Goal: Task Accomplishment & Management: Complete application form

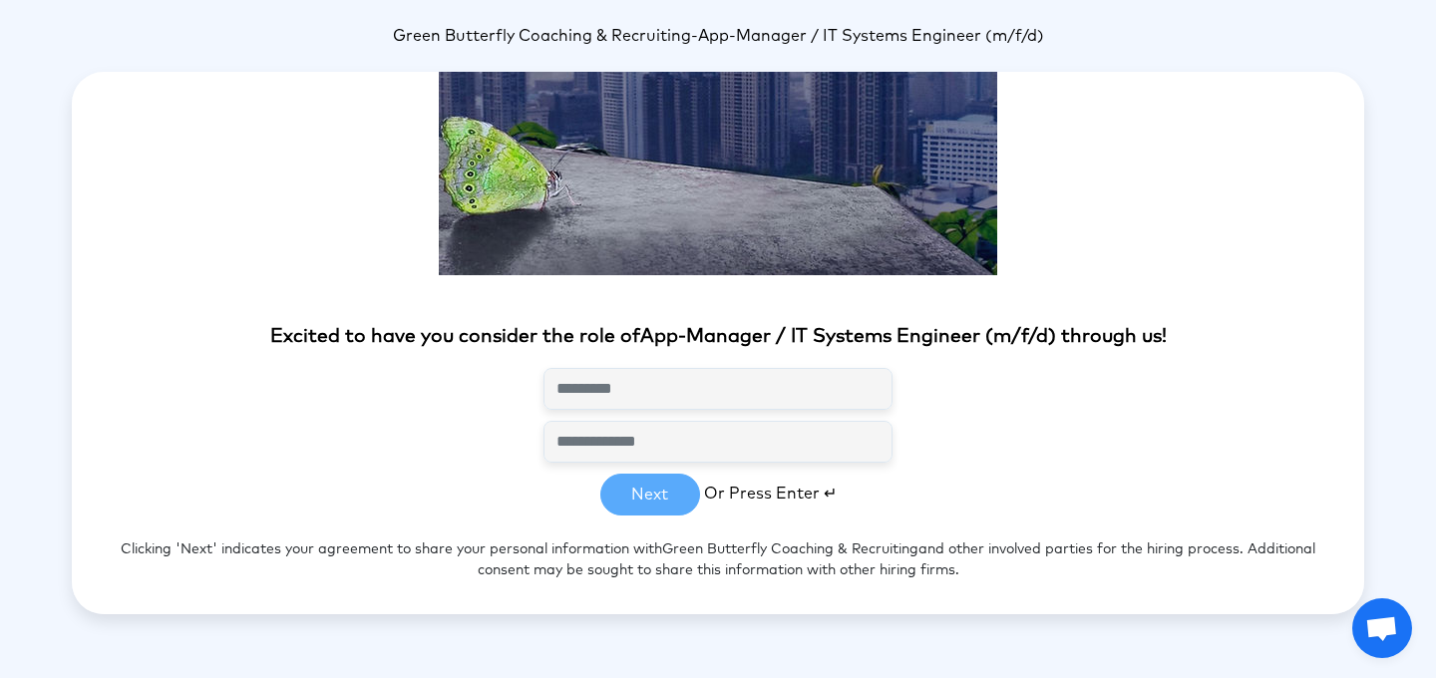
scroll to position [137, 0]
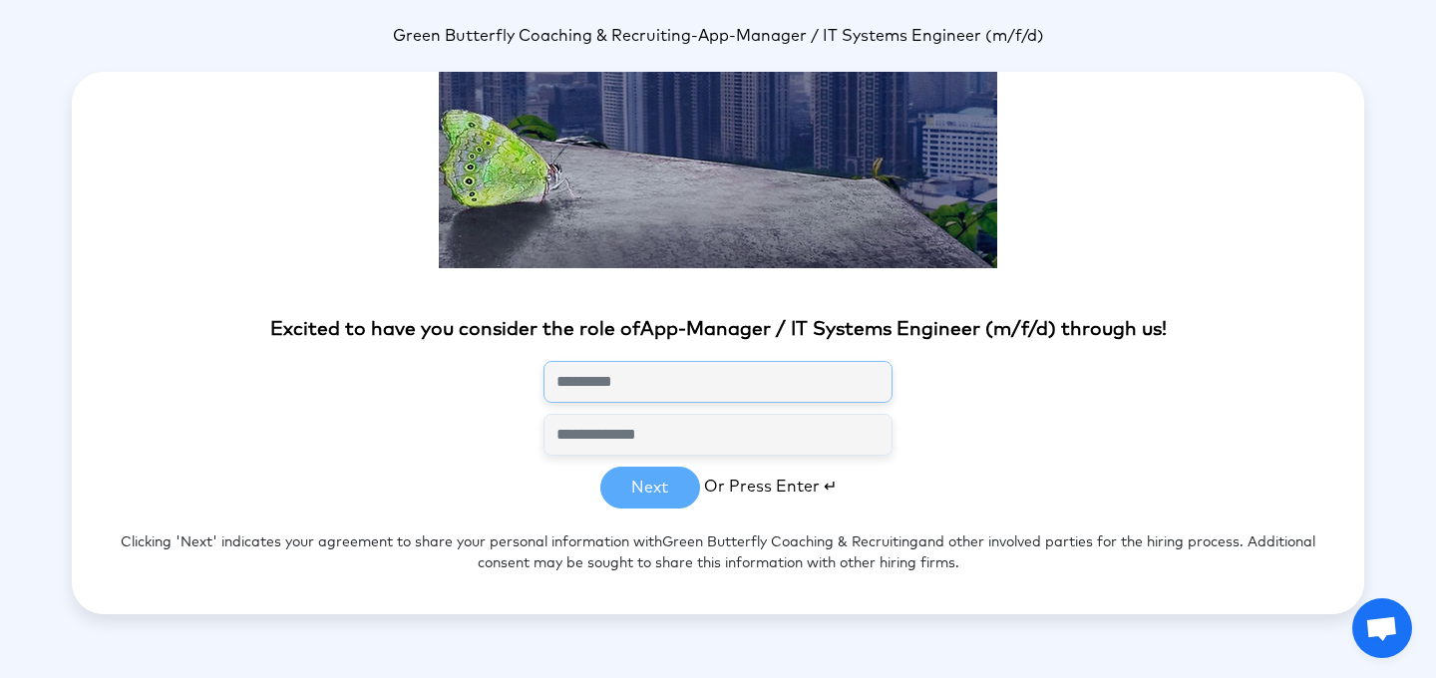
click at [646, 385] on input "text" at bounding box center [717, 382] width 349 height 42
type input "**********"
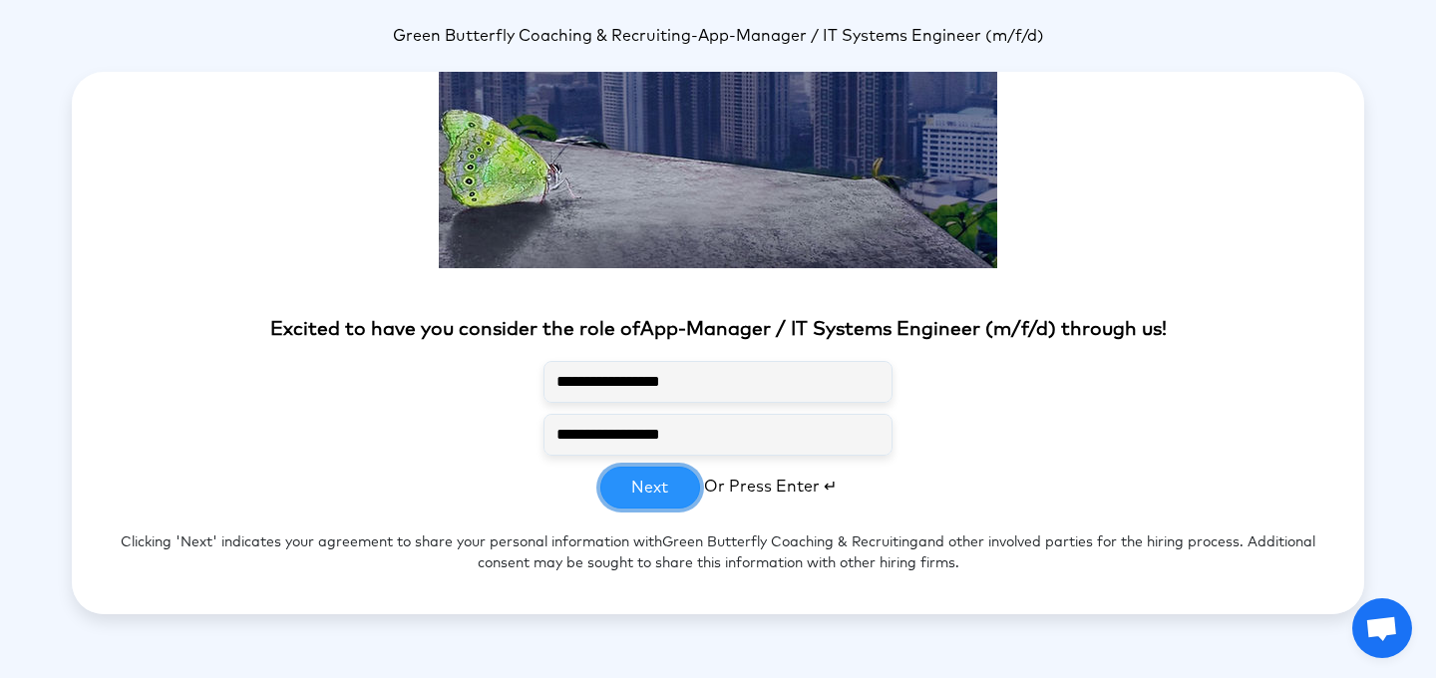
click at [634, 492] on button "Next" at bounding box center [650, 488] width 100 height 42
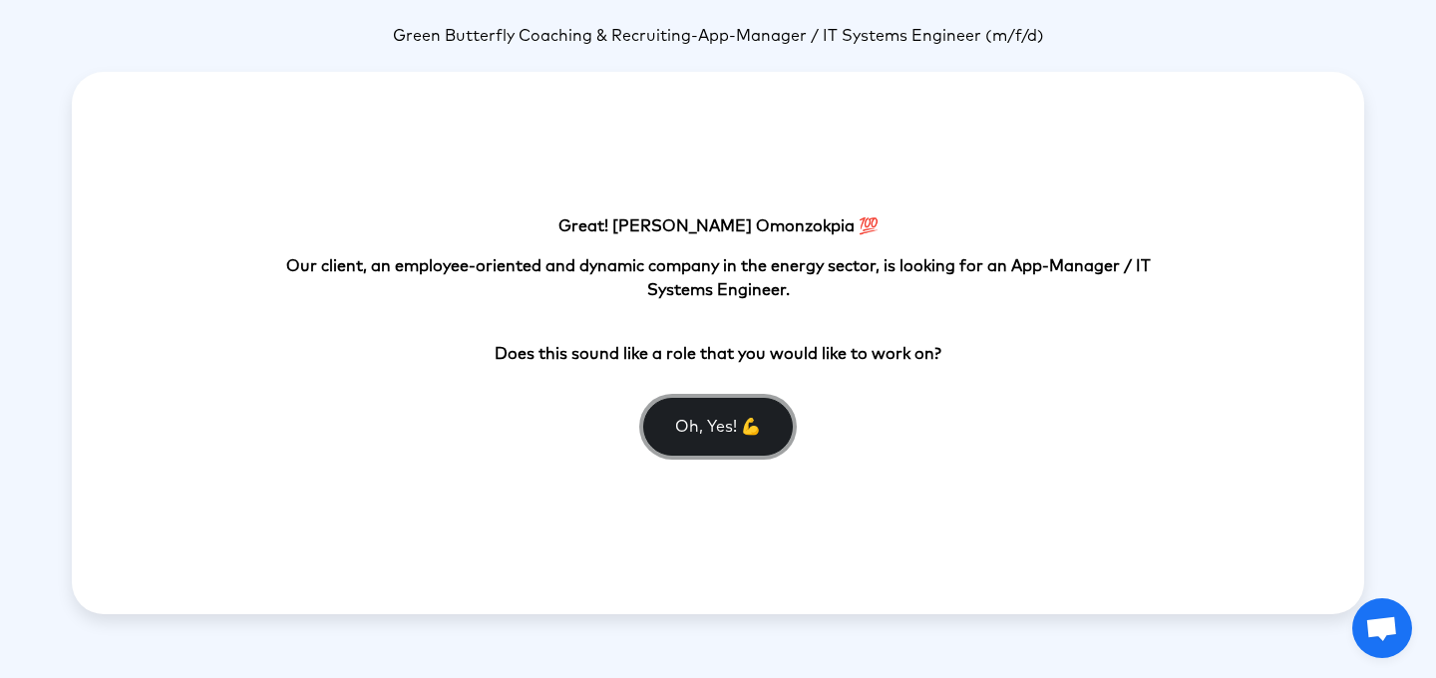
click at [723, 425] on button "Oh, Yes! 💪" at bounding box center [718, 427] width 150 height 58
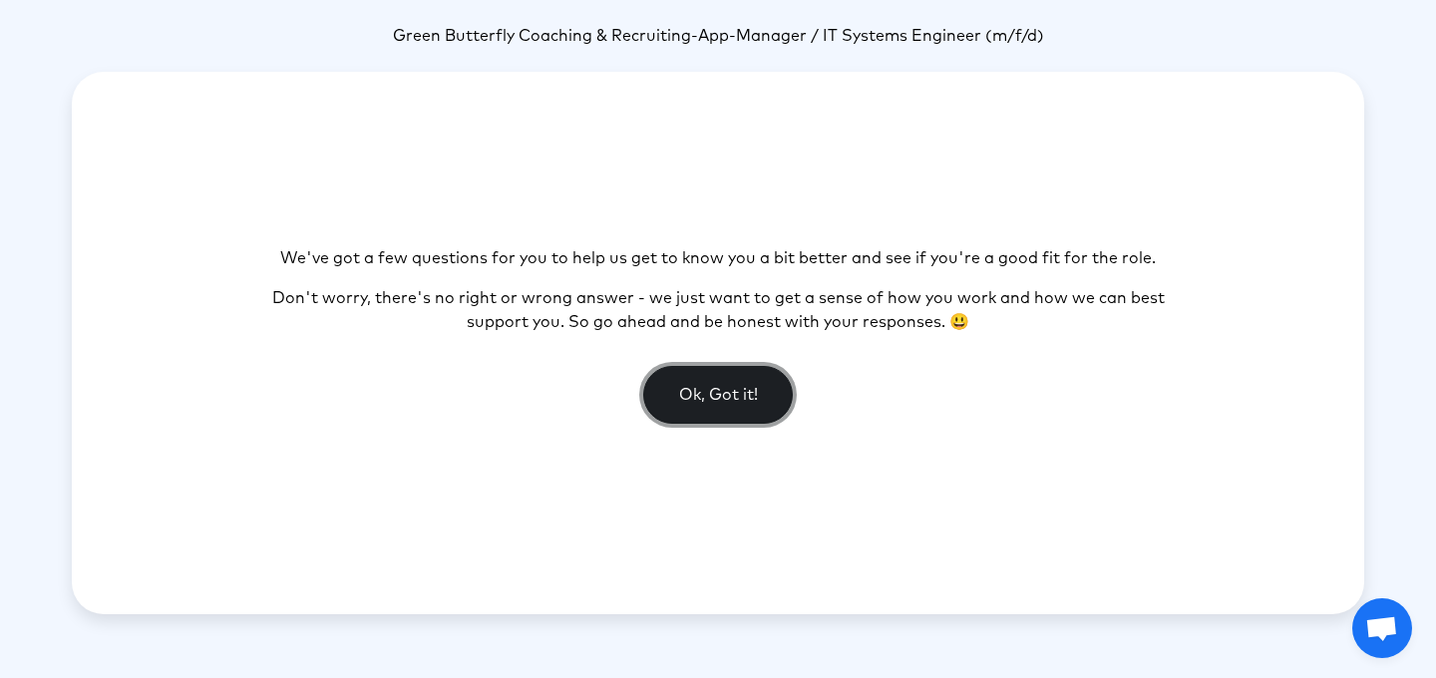
click at [712, 397] on button "Ok, Got it!" at bounding box center [718, 395] width 150 height 58
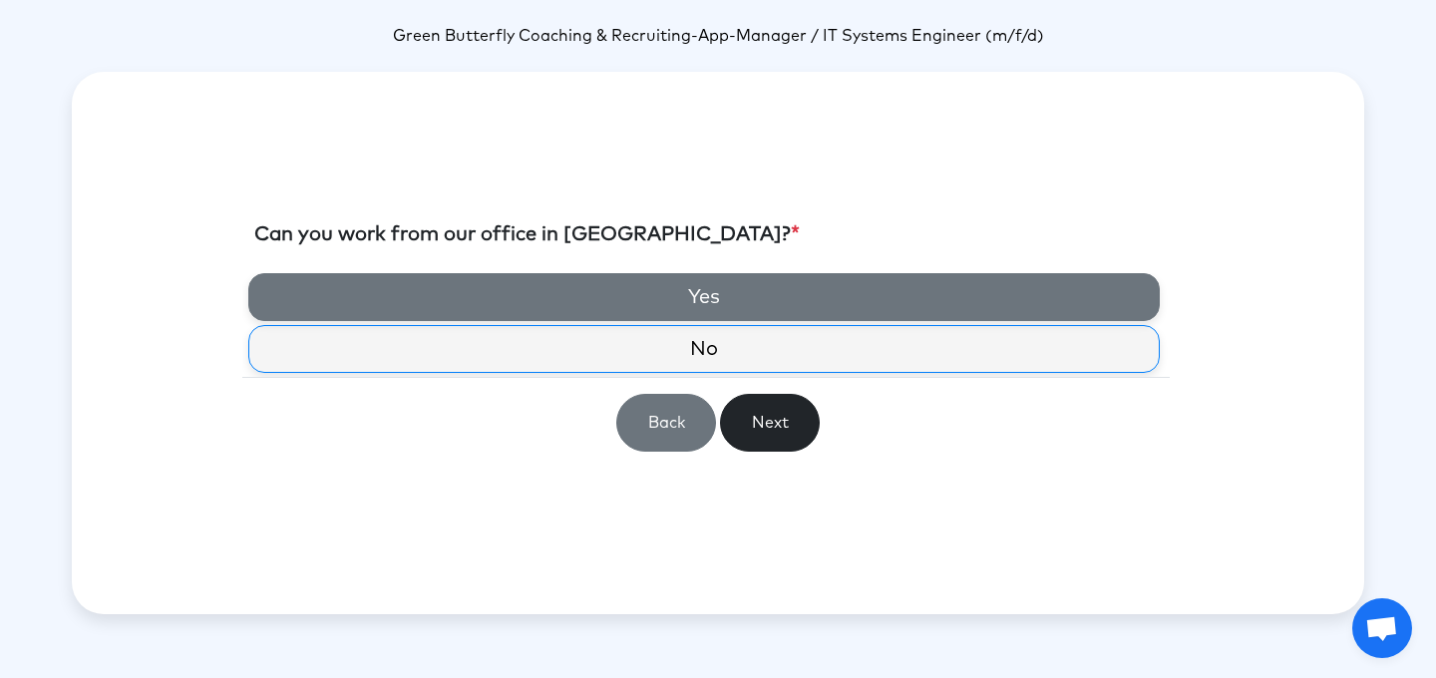
click at [713, 305] on label "Yes" at bounding box center [703, 297] width 911 height 48
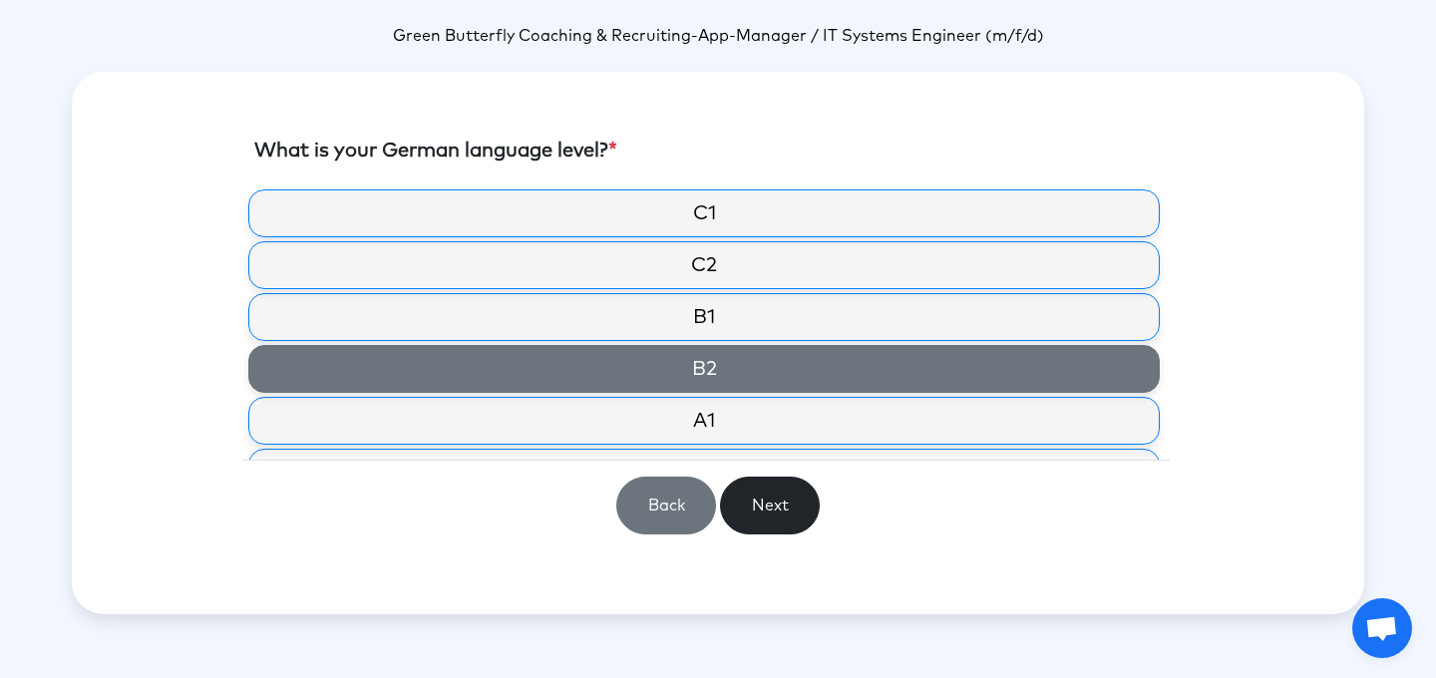
click at [709, 359] on label "B2" at bounding box center [703, 369] width 911 height 48
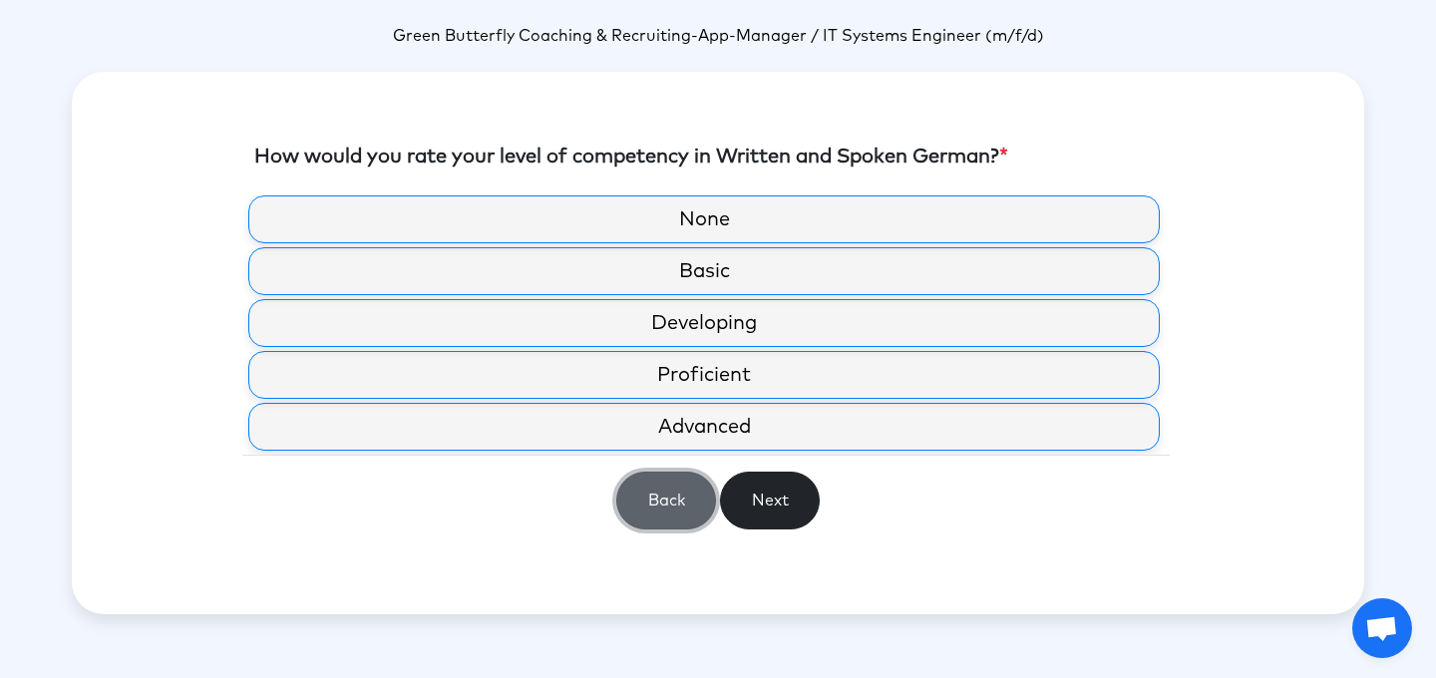
click at [664, 497] on button "Back" at bounding box center [666, 501] width 100 height 58
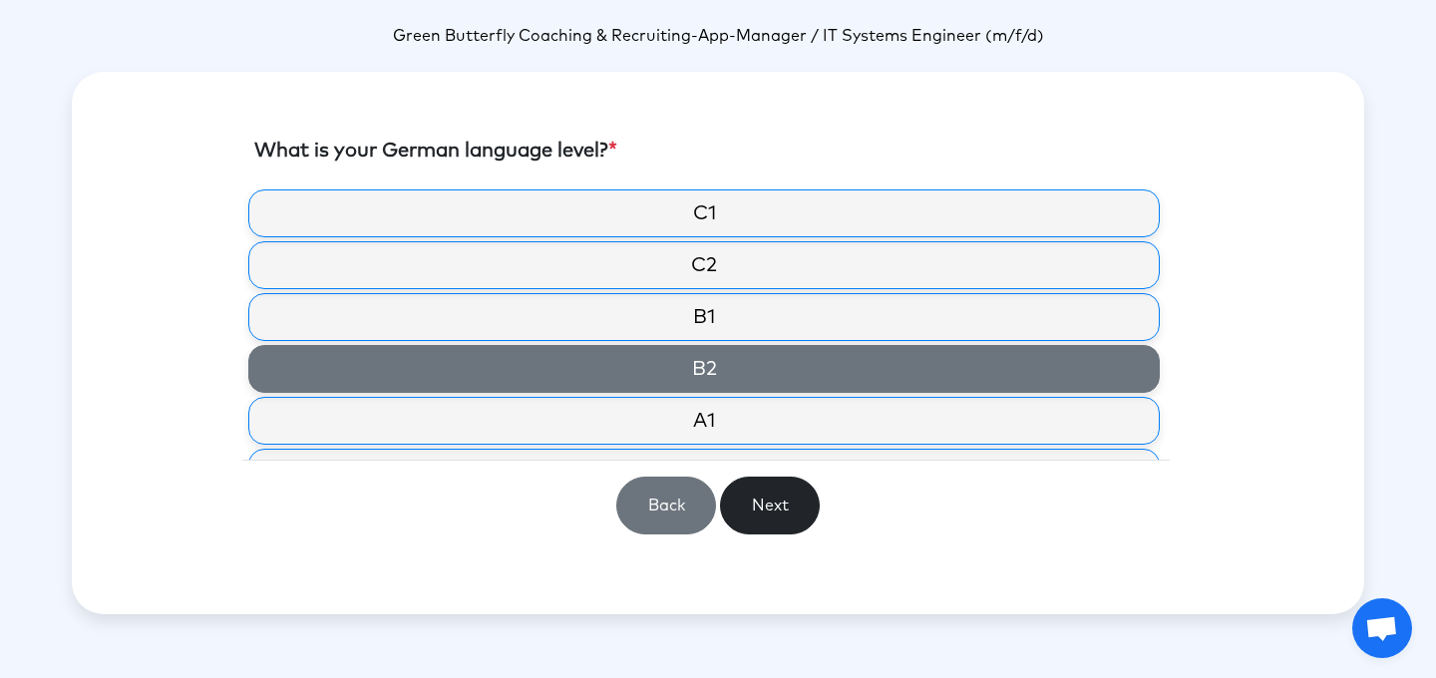
click at [684, 360] on label "B2" at bounding box center [703, 369] width 911 height 48
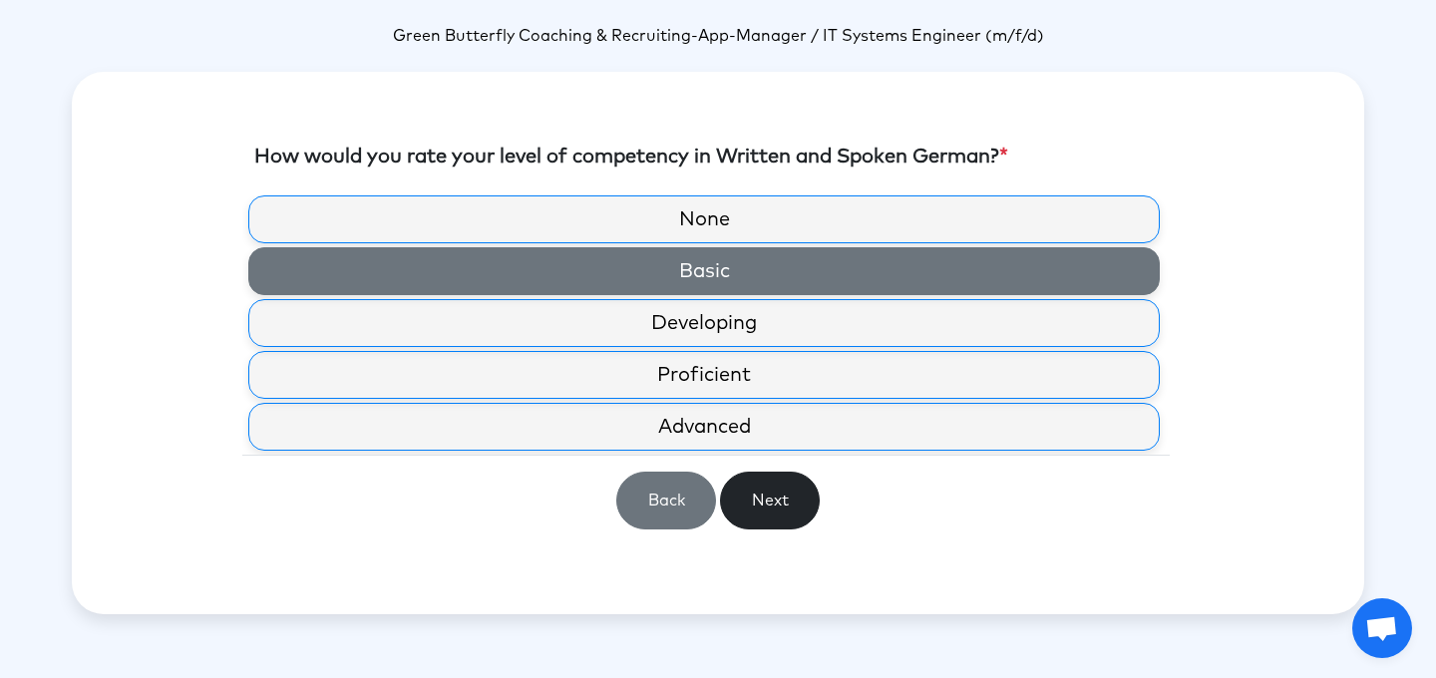
click at [735, 288] on label "Basic" at bounding box center [703, 271] width 911 height 48
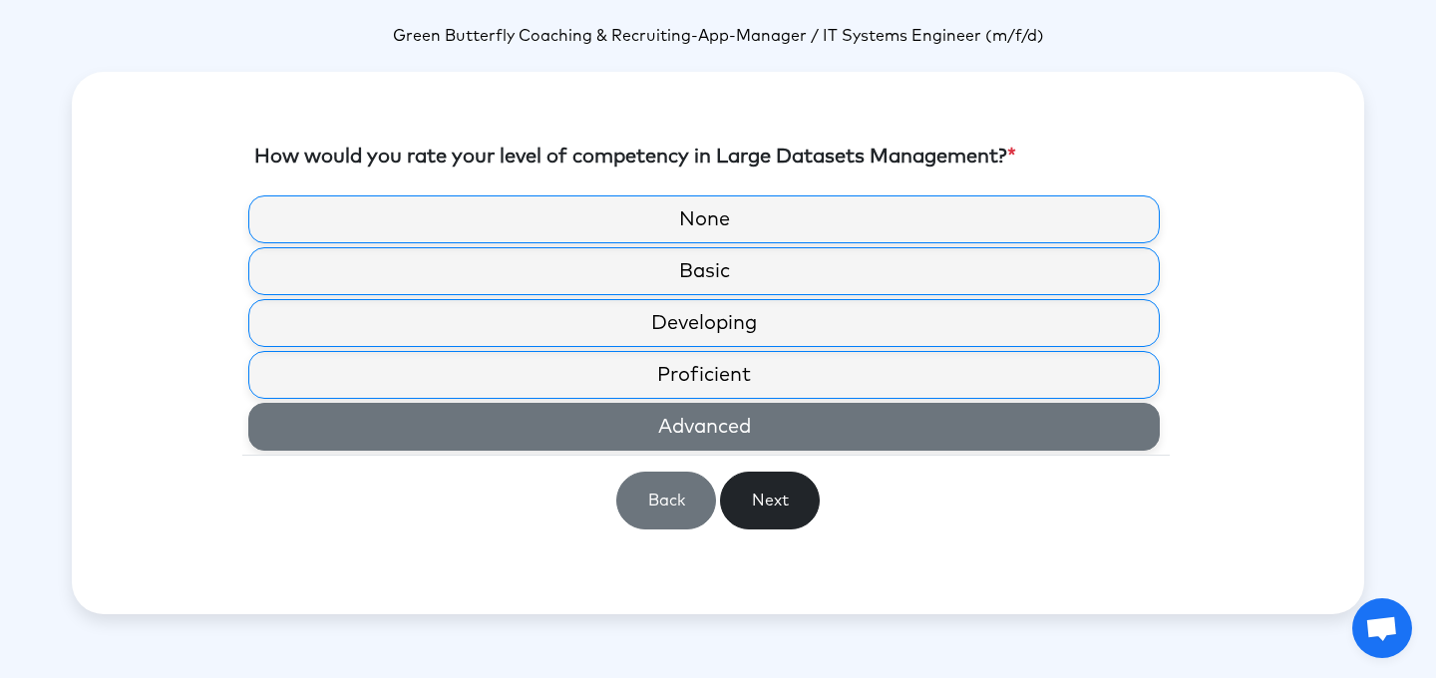
click at [712, 429] on label "Advanced" at bounding box center [703, 427] width 911 height 48
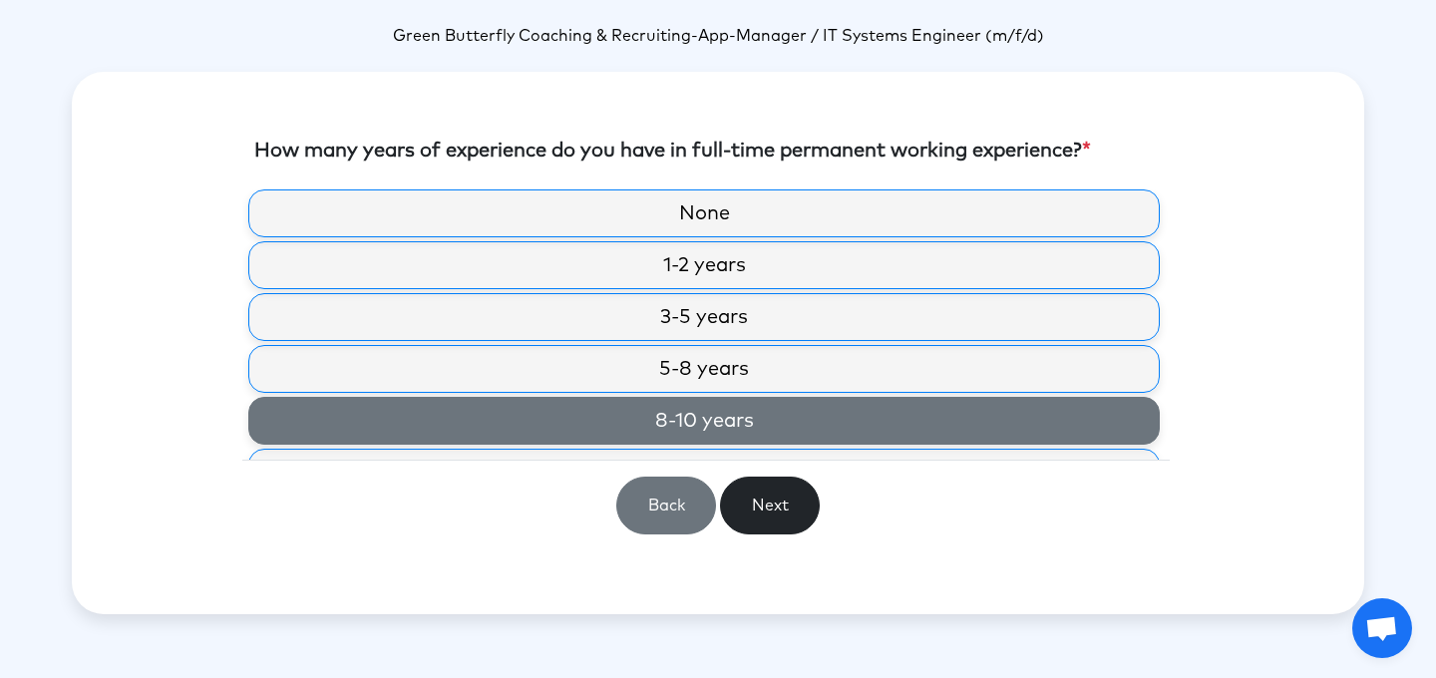
click at [745, 411] on label "8-10 years" at bounding box center [703, 421] width 911 height 48
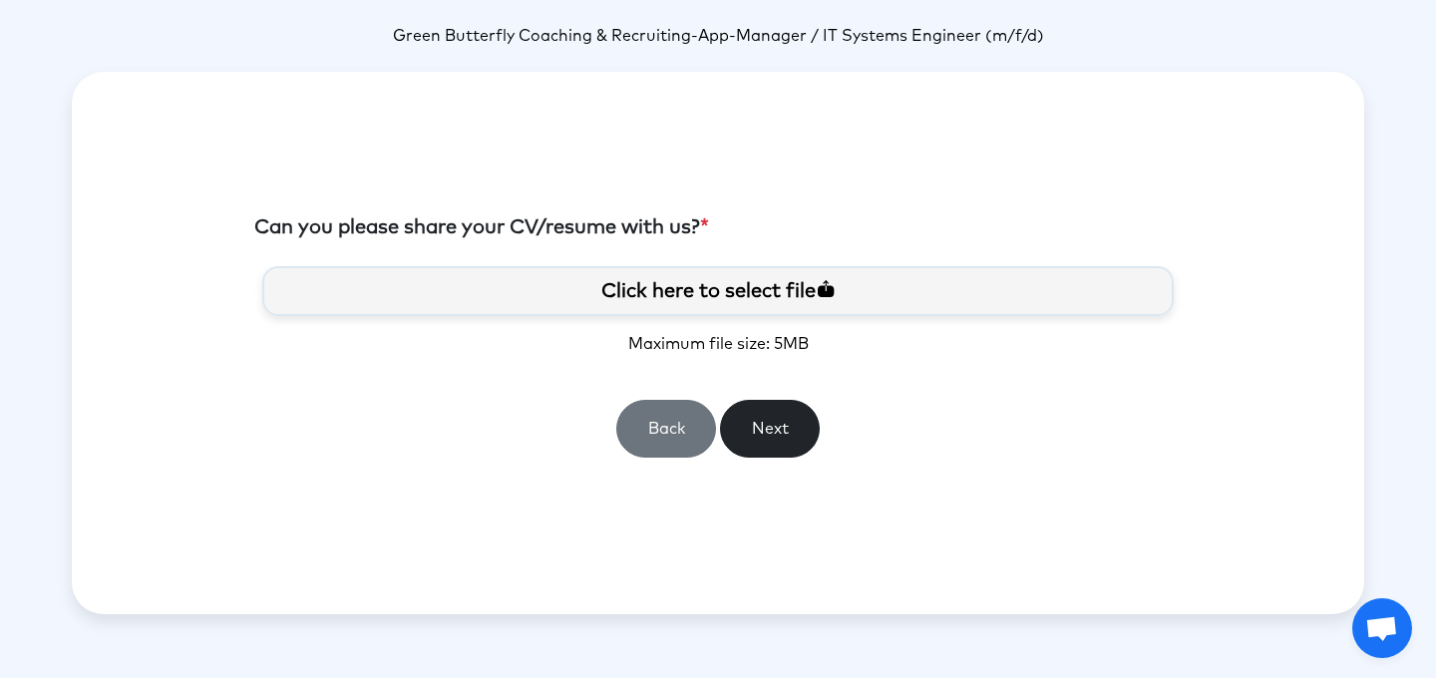
click at [716, 301] on label "Click here to select file" at bounding box center [717, 291] width 911 height 50
click at [0, 0] on input "Click here to select file" at bounding box center [0, 0] width 0 height 0
click at [777, 430] on button "Next" at bounding box center [770, 429] width 100 height 58
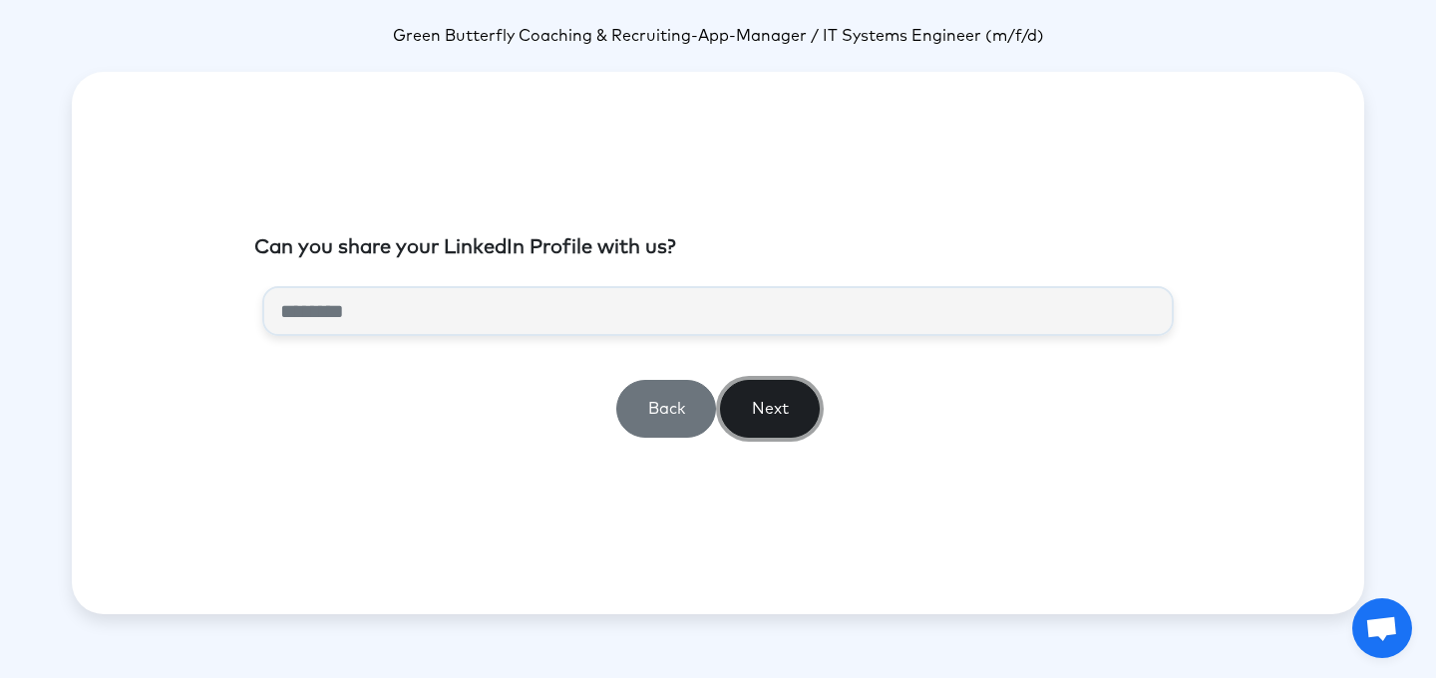
click at [770, 414] on button "Next" at bounding box center [770, 409] width 100 height 58
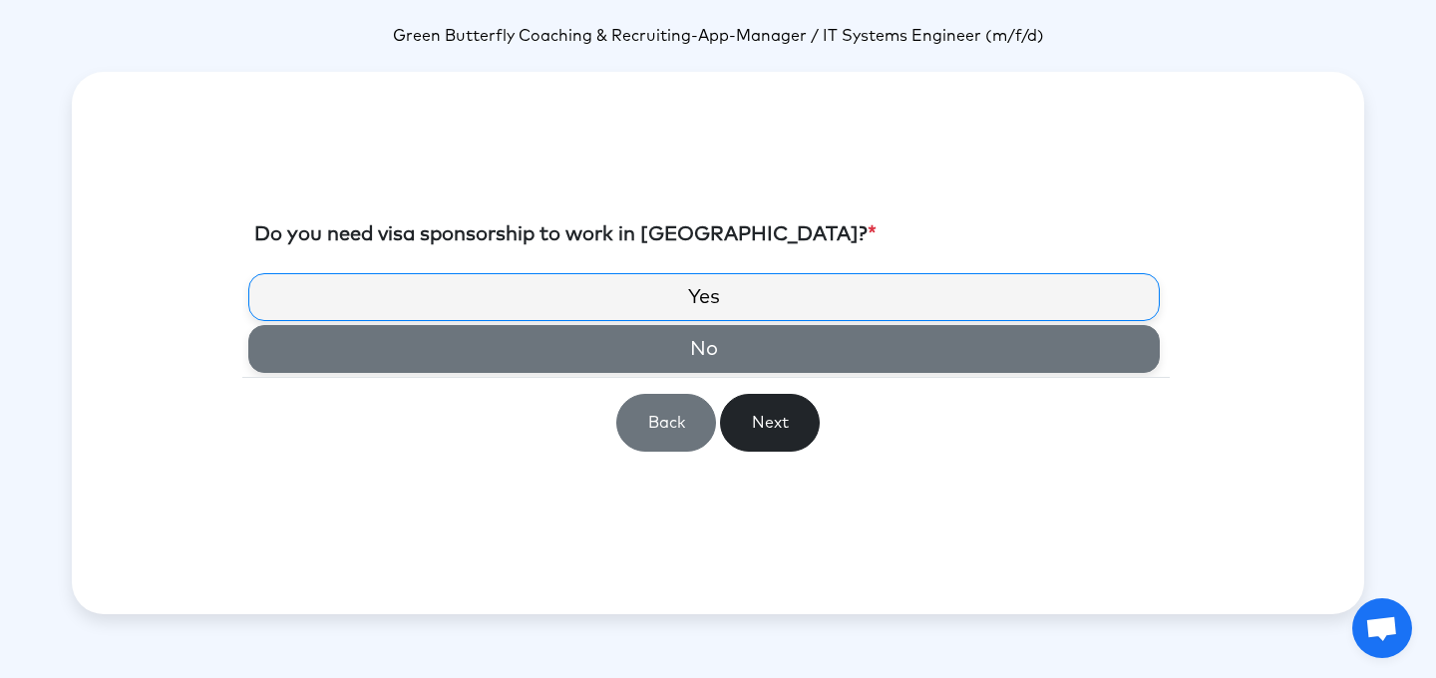
click at [680, 348] on label "No" at bounding box center [703, 349] width 911 height 48
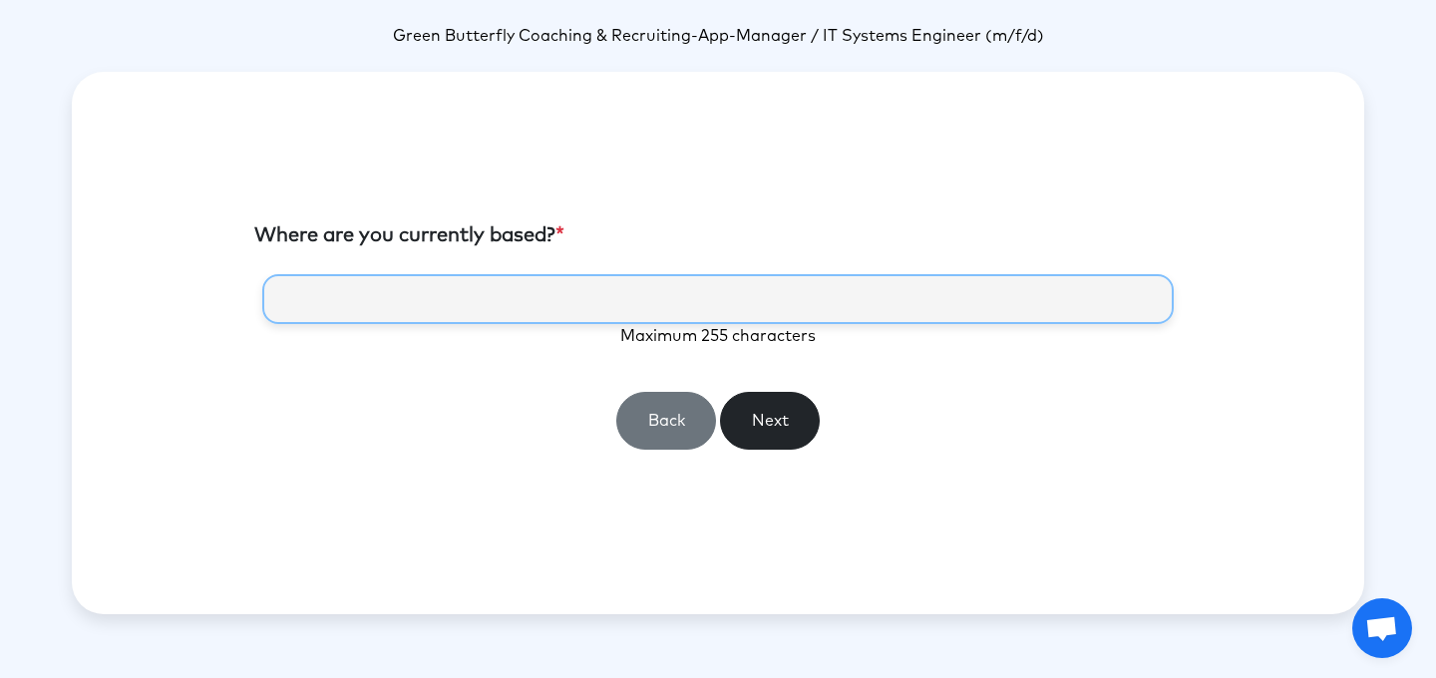
click at [569, 280] on input "text" at bounding box center [717, 299] width 911 height 50
type input "**********"
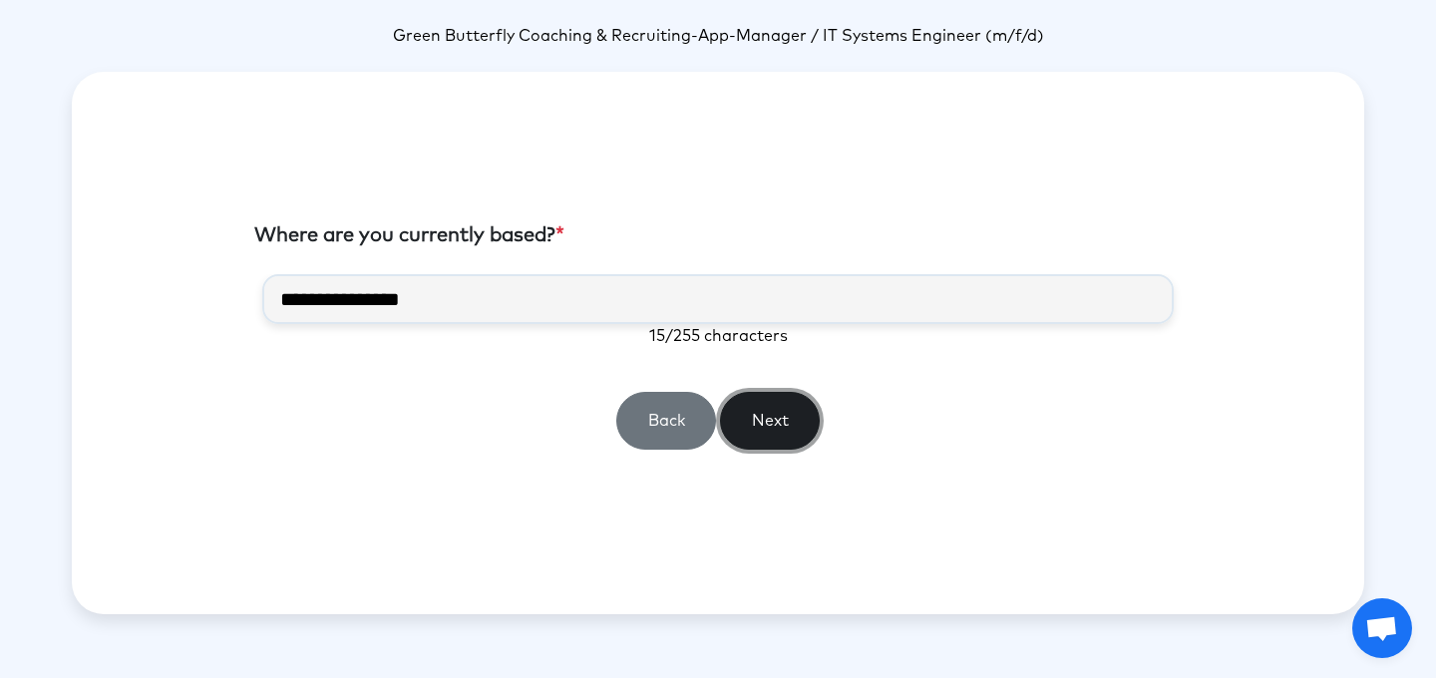
click at [770, 434] on button "Next" at bounding box center [770, 421] width 100 height 58
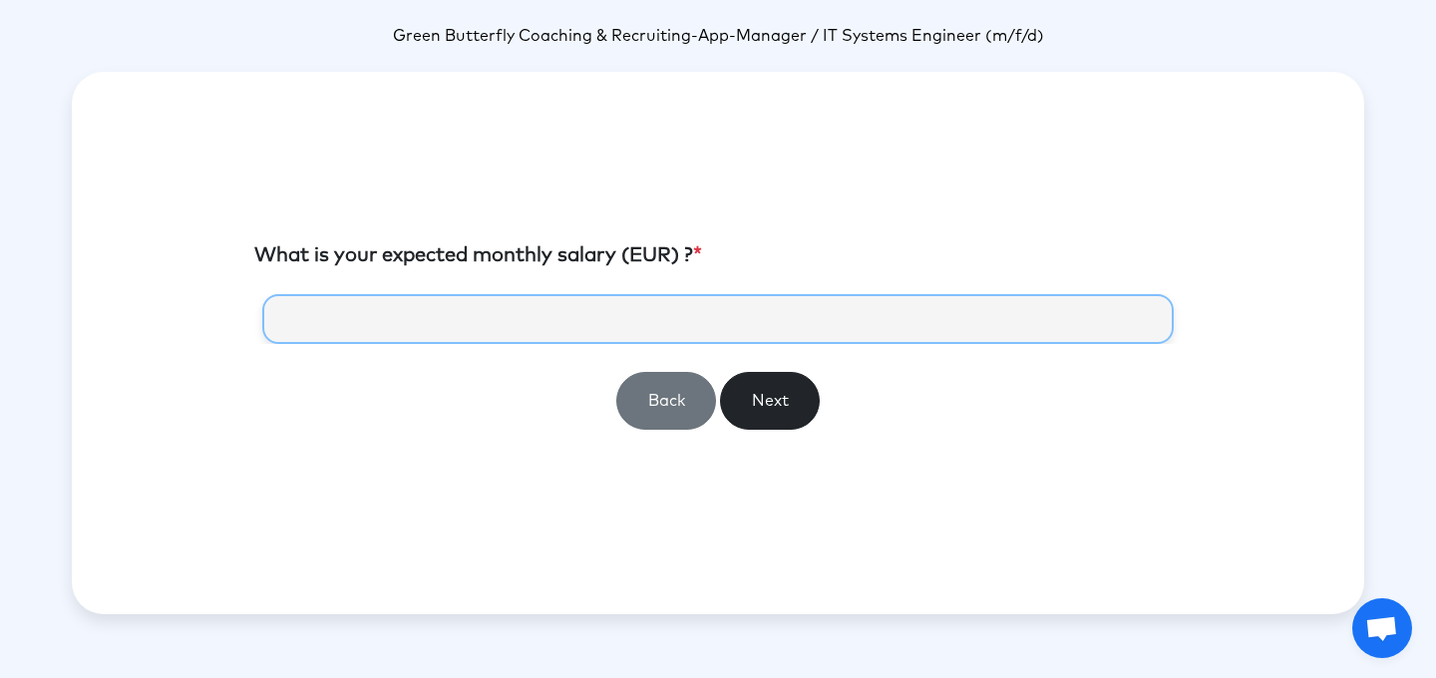
click at [506, 328] on input "number" at bounding box center [717, 319] width 911 height 50
type input "******"
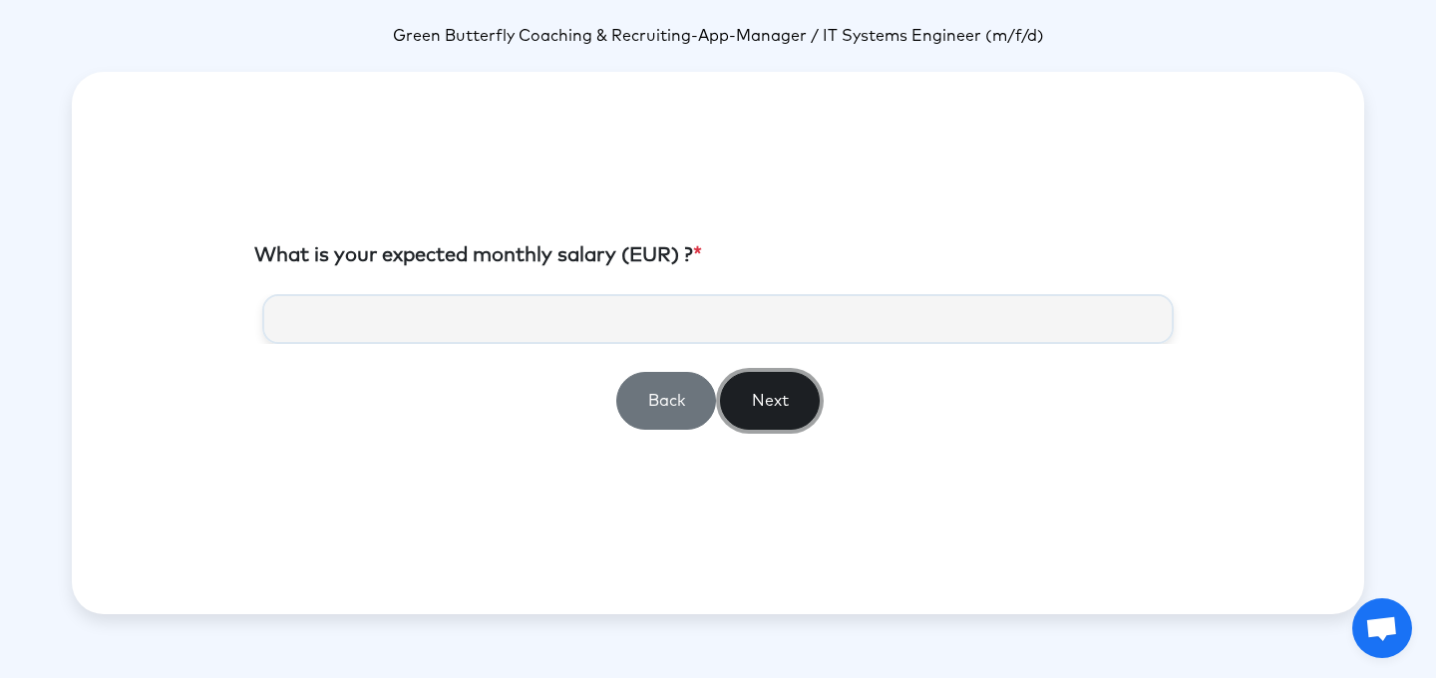
click at [752, 404] on button "Next" at bounding box center [770, 401] width 100 height 58
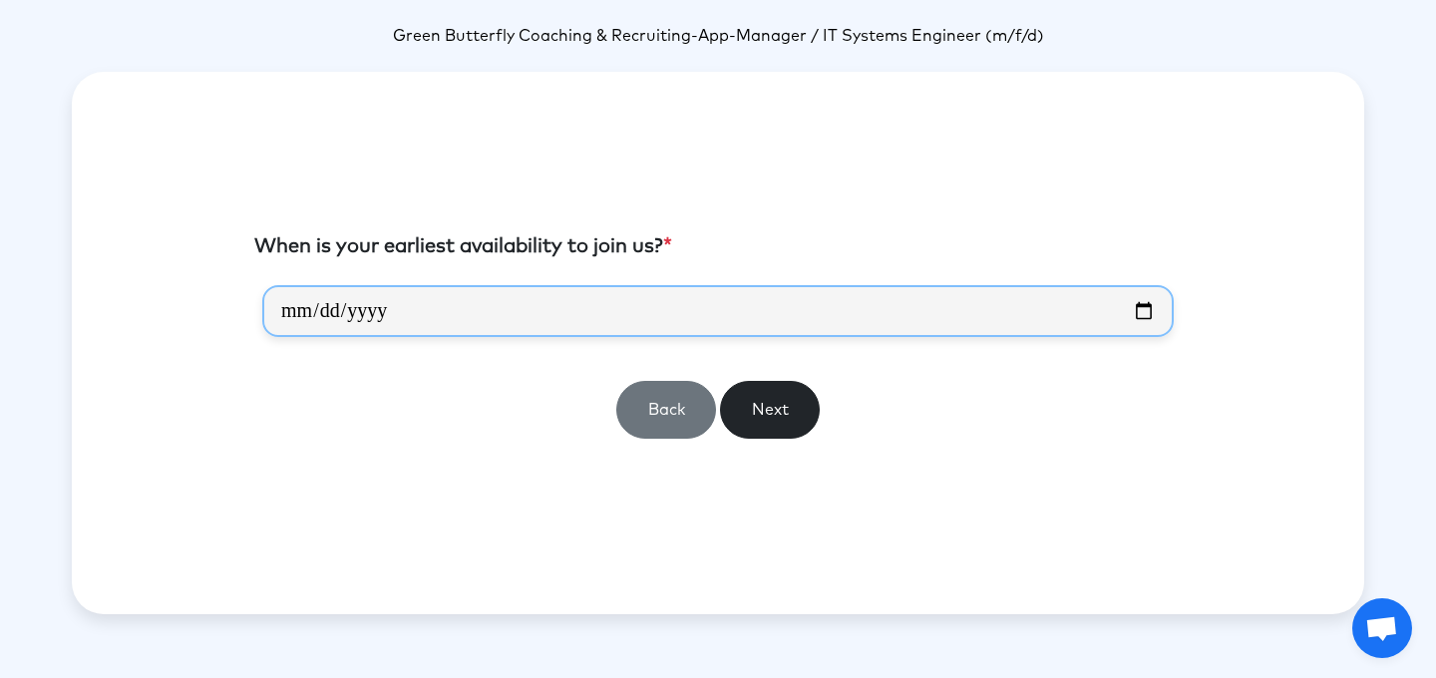
click at [322, 301] on input "date" at bounding box center [717, 311] width 911 height 52
click at [299, 305] on input "date" at bounding box center [717, 311] width 911 height 52
type input "**********"
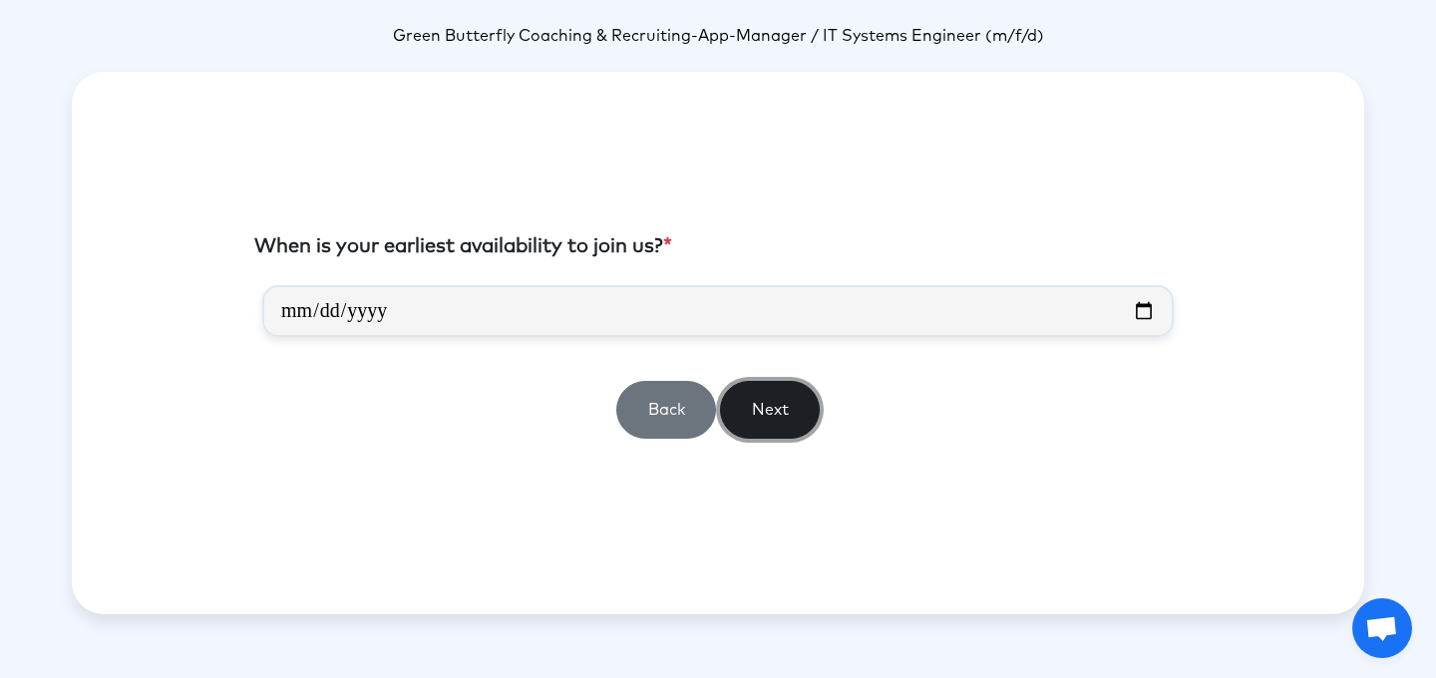
click at [750, 421] on button "Next" at bounding box center [770, 410] width 100 height 58
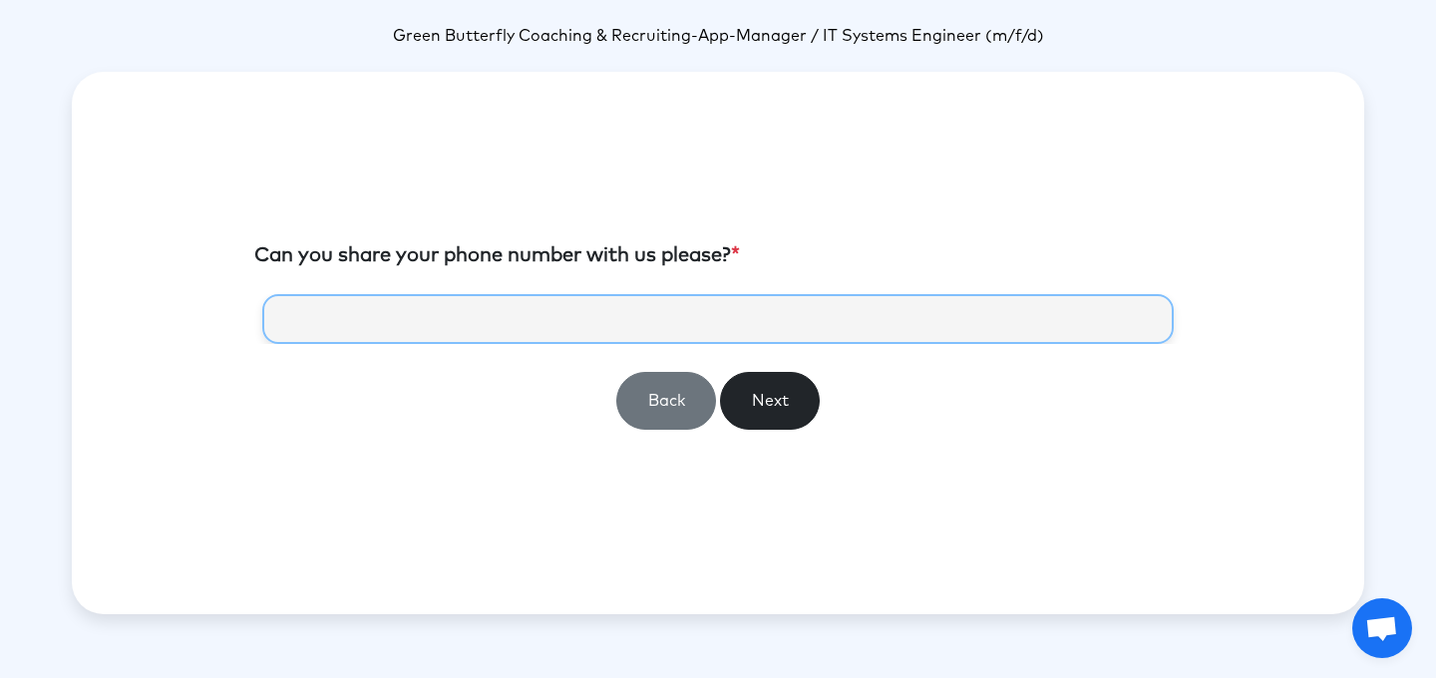
click at [589, 321] on input "tel" at bounding box center [717, 319] width 911 height 50
type input "**********"
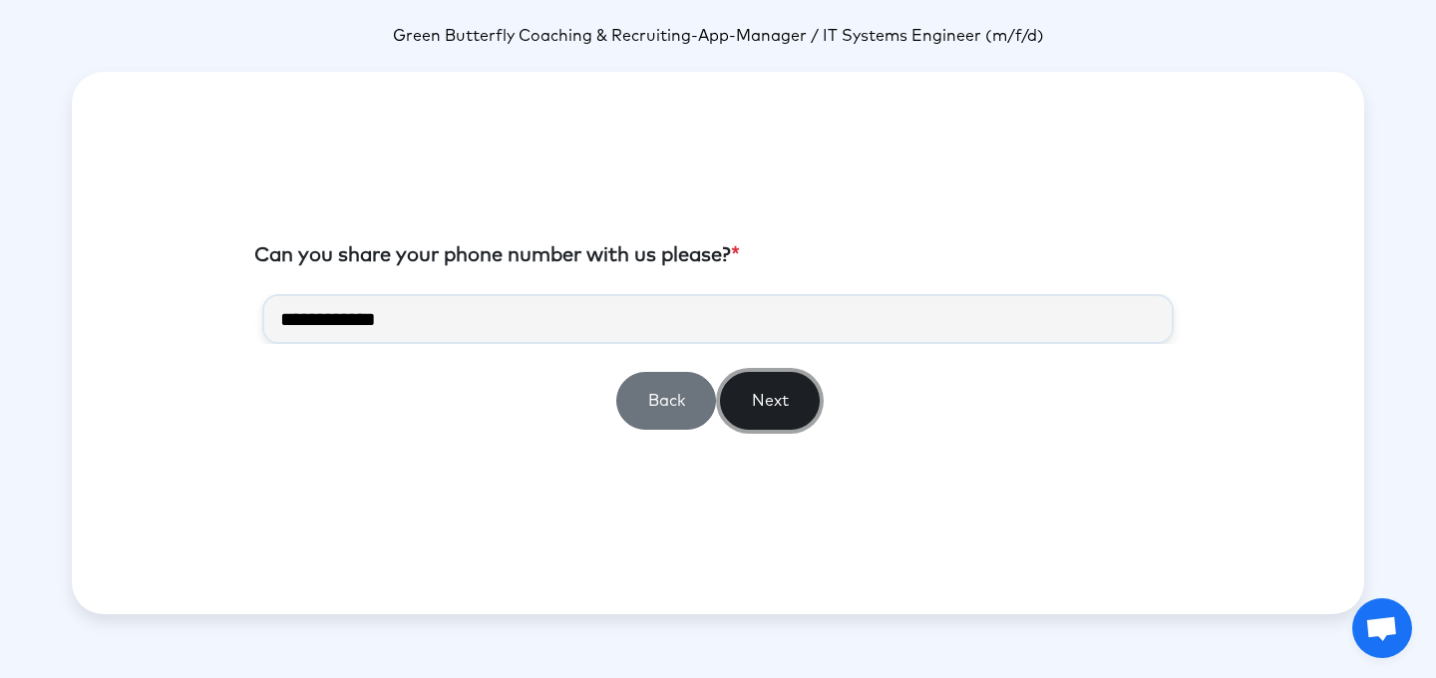
click at [782, 410] on button "Next" at bounding box center [770, 401] width 100 height 58
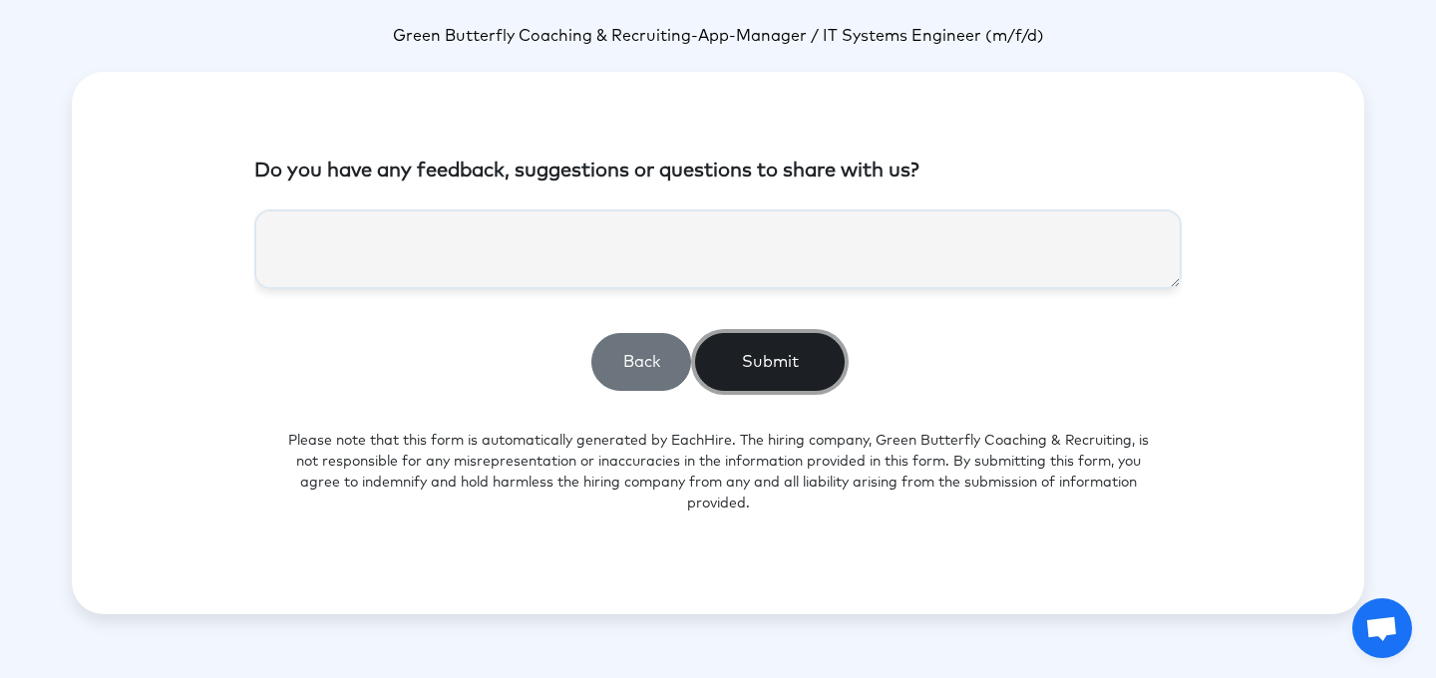
click at [761, 365] on button "Submit" at bounding box center [770, 362] width 150 height 58
